Goal: Ask a question

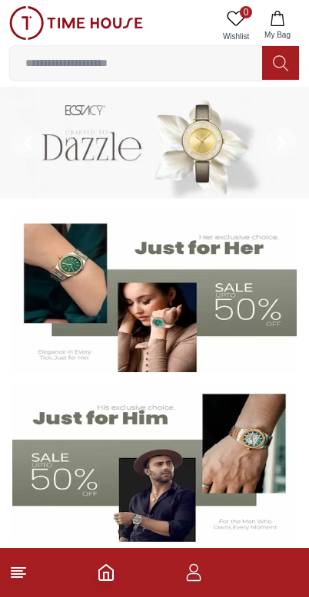
click at [111, 565] on icon "Home" at bounding box center [106, 572] width 18 height 18
click at [110, 579] on icon "Home" at bounding box center [106, 572] width 18 height 18
click at [111, 573] on icon "Home" at bounding box center [106, 572] width 18 height 18
click at [199, 572] on icon "button" at bounding box center [193, 572] width 18 height 18
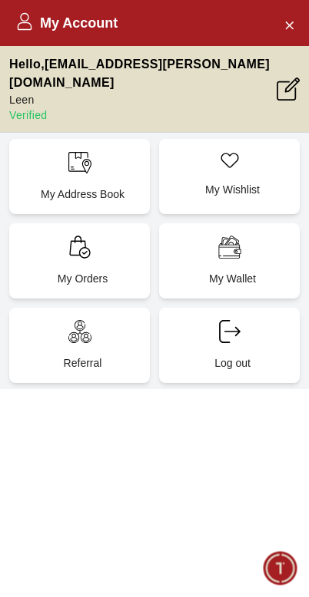
click at [92, 239] on div "My Orders" at bounding box center [79, 260] width 140 height 75
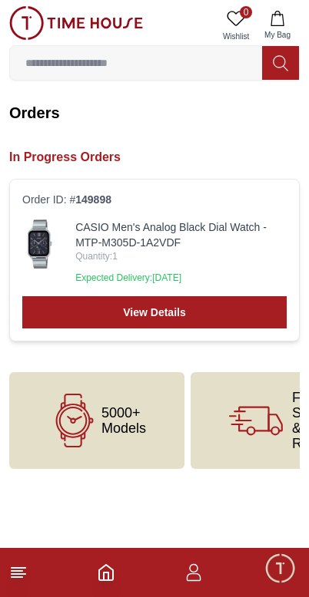
click at [197, 579] on icon "button" at bounding box center [193, 572] width 18 height 18
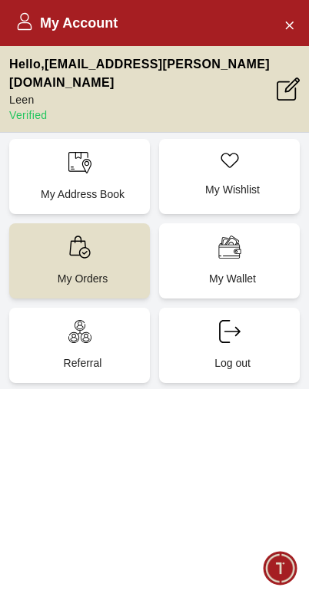
click at [295, 21] on button "Close Account" at bounding box center [288, 24] width 25 height 25
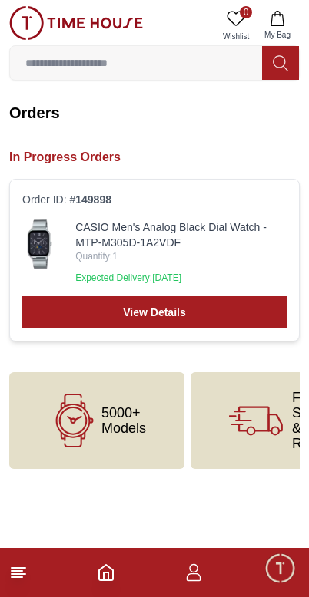
click at [264, 571] on span "Minimize live chat window" at bounding box center [279, 568] width 45 height 45
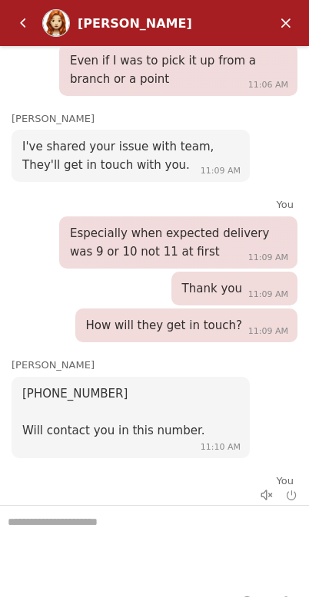
scroll to position [1836, 0]
click at [146, 546] on textarea "We are here to help you" at bounding box center [154, 544] width 309 height 77
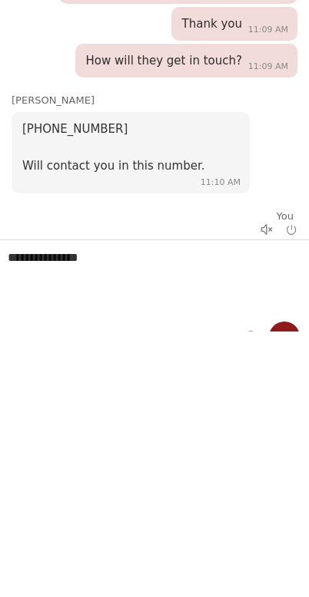
type textarea "**********"
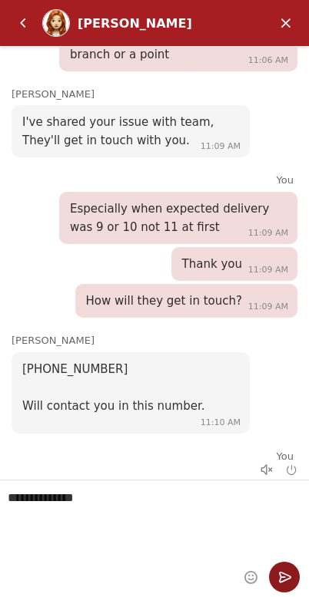
scroll to position [25, 0]
click at [292, 575] on em "Send" at bounding box center [284, 577] width 31 height 31
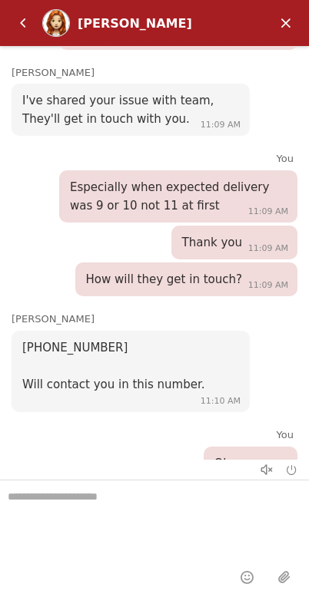
scroll to position [1873, 0]
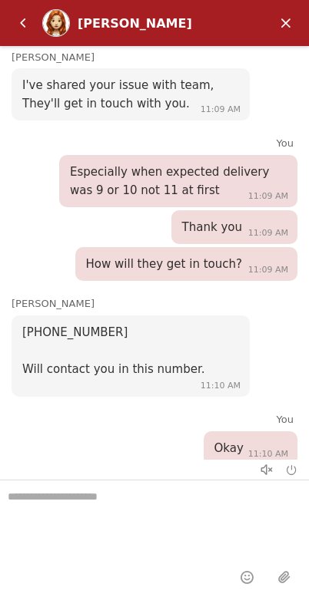
click at [101, 516] on textarea "We are here to help you" at bounding box center [154, 518] width 309 height 77
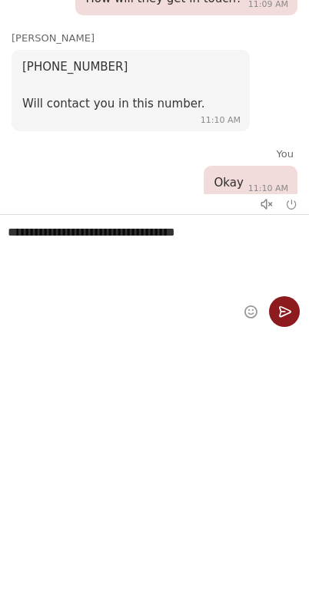
type textarea "**********"
click at [277, 321] on em "Send" at bounding box center [284, 311] width 31 height 31
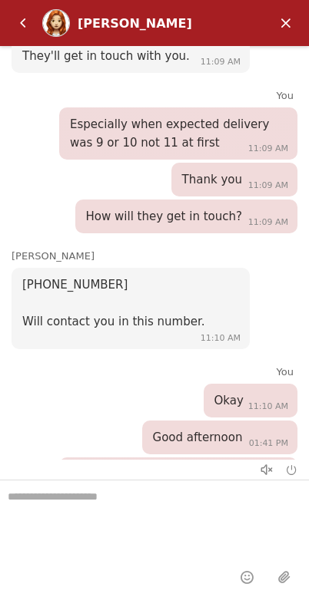
scroll to position [25, 0]
